Goal: Complete application form

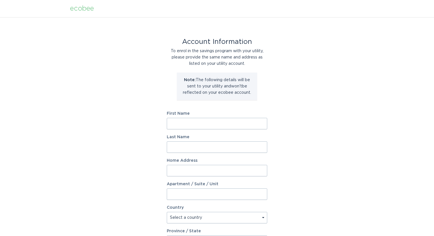
click at [181, 125] on input "First Name" at bounding box center [217, 123] width 100 height 11
type input "Scott"
type input "Brighton"
type input "7904 Big View Drive"
select select "US"
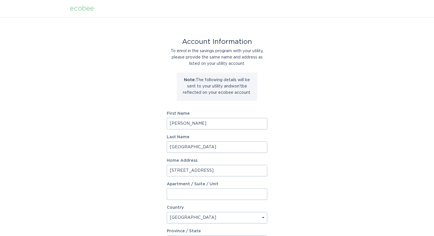
type input "Austin"
type input "78730"
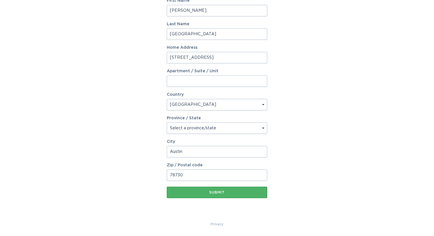
click at [208, 193] on div "Submit" at bounding box center [217, 192] width 95 height 3
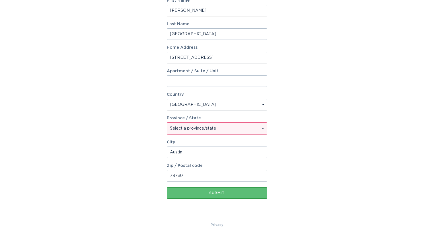
click at [194, 131] on select "Select a province/state Alabama Alaska American Samoa Arizona Arkansas Californ…" at bounding box center [217, 128] width 100 height 11
select select "TX"
click at [167, 123] on select "Select a province/state Alabama Alaska American Samoa Arizona Arkansas Californ…" at bounding box center [217, 128] width 100 height 11
click at [199, 195] on button "Submit" at bounding box center [217, 192] width 100 height 11
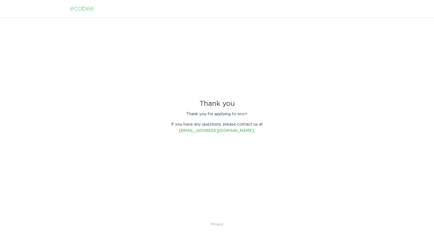
scroll to position [0, 0]
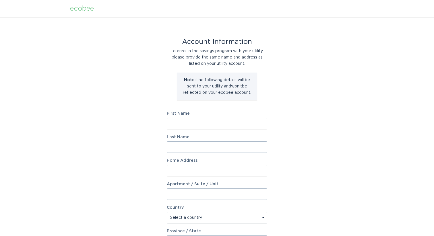
click at [206, 124] on input "First Name" at bounding box center [217, 123] width 100 height 11
type input "[PERSON_NAME]"
type input "[GEOGRAPHIC_DATA]"
type input "[STREET_ADDRESS]"
select select "US"
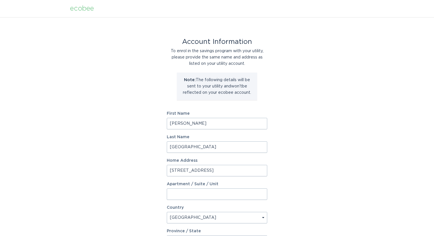
type input "Austin"
type input "78730"
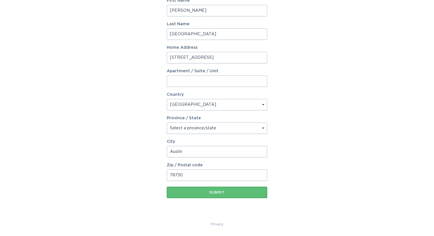
click at [183, 128] on select "Select a province/state [US_STATE] [US_STATE] [US_STATE] [US_STATE] [US_STATE] …" at bounding box center [217, 128] width 100 height 11
select select "[GEOGRAPHIC_DATA]"
click at [167, 123] on select "Select a province/state [US_STATE] [US_STATE] [US_STATE] [US_STATE] [US_STATE] …" at bounding box center [217, 128] width 100 height 11
click at [200, 195] on button "Submit" at bounding box center [217, 192] width 100 height 11
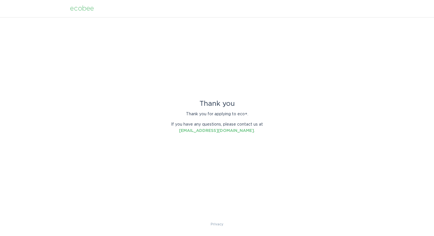
scroll to position [0, 0]
